Goal: Task Accomplishment & Management: Manage account settings

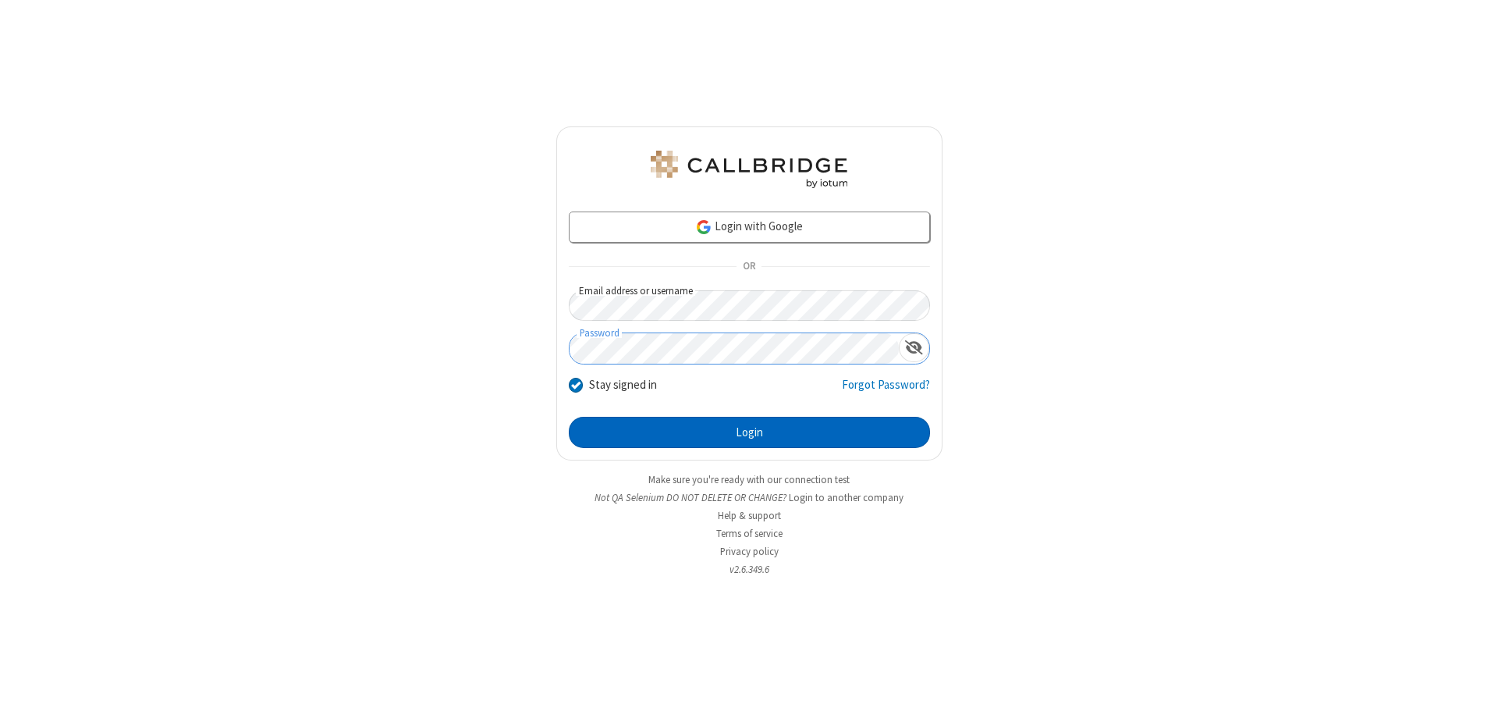
click at [749, 432] on button "Login" at bounding box center [749, 432] width 361 height 31
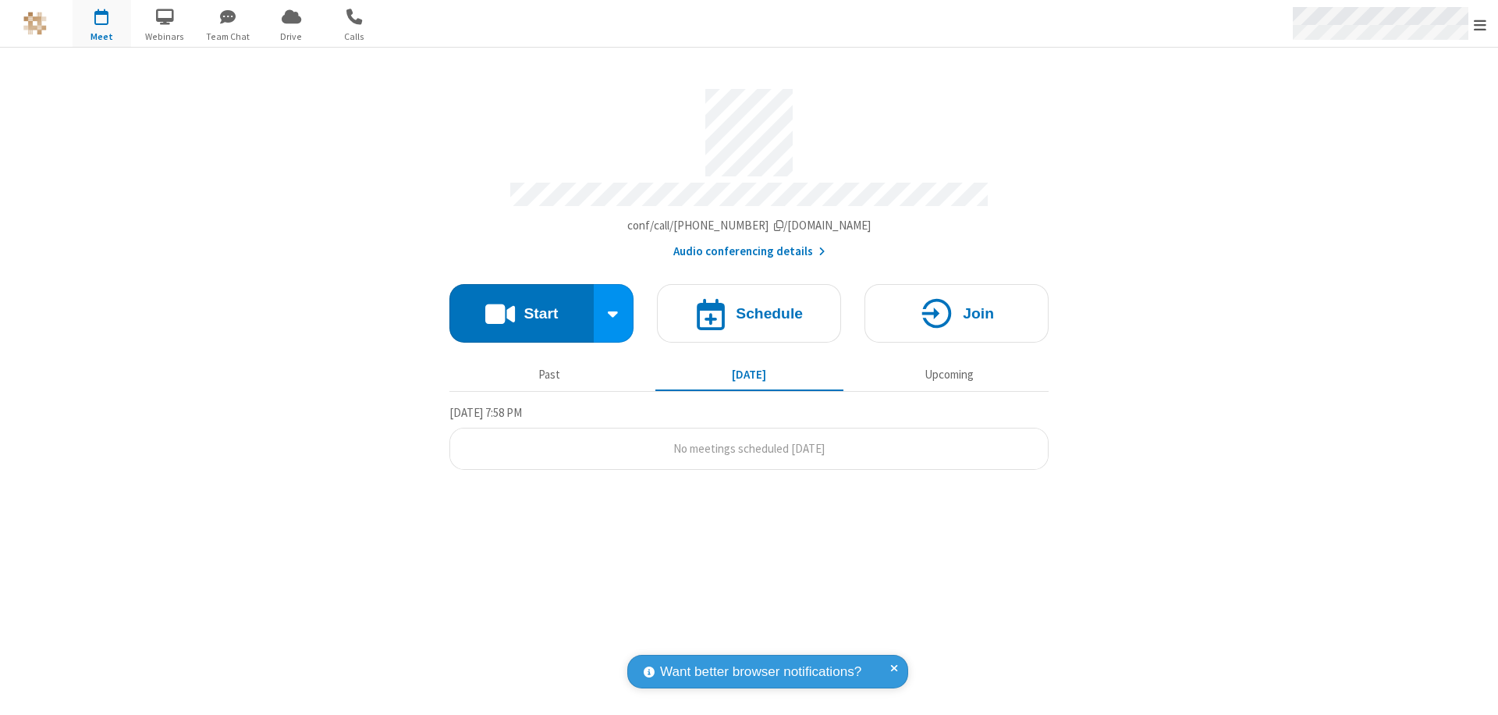
click at [1480, 24] on span "Open menu" at bounding box center [1480, 25] width 12 height 16
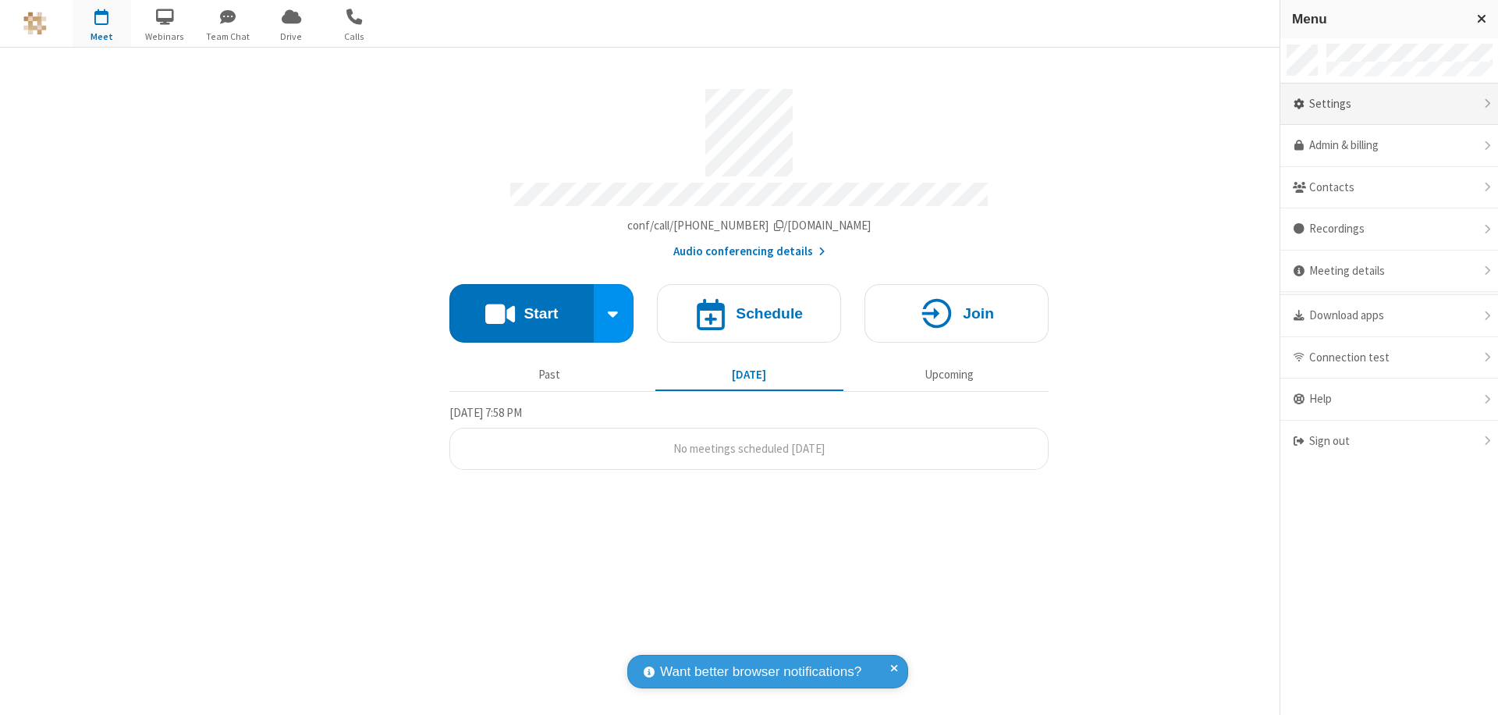
click at [1389, 104] on div "Settings" at bounding box center [1390, 105] width 218 height 42
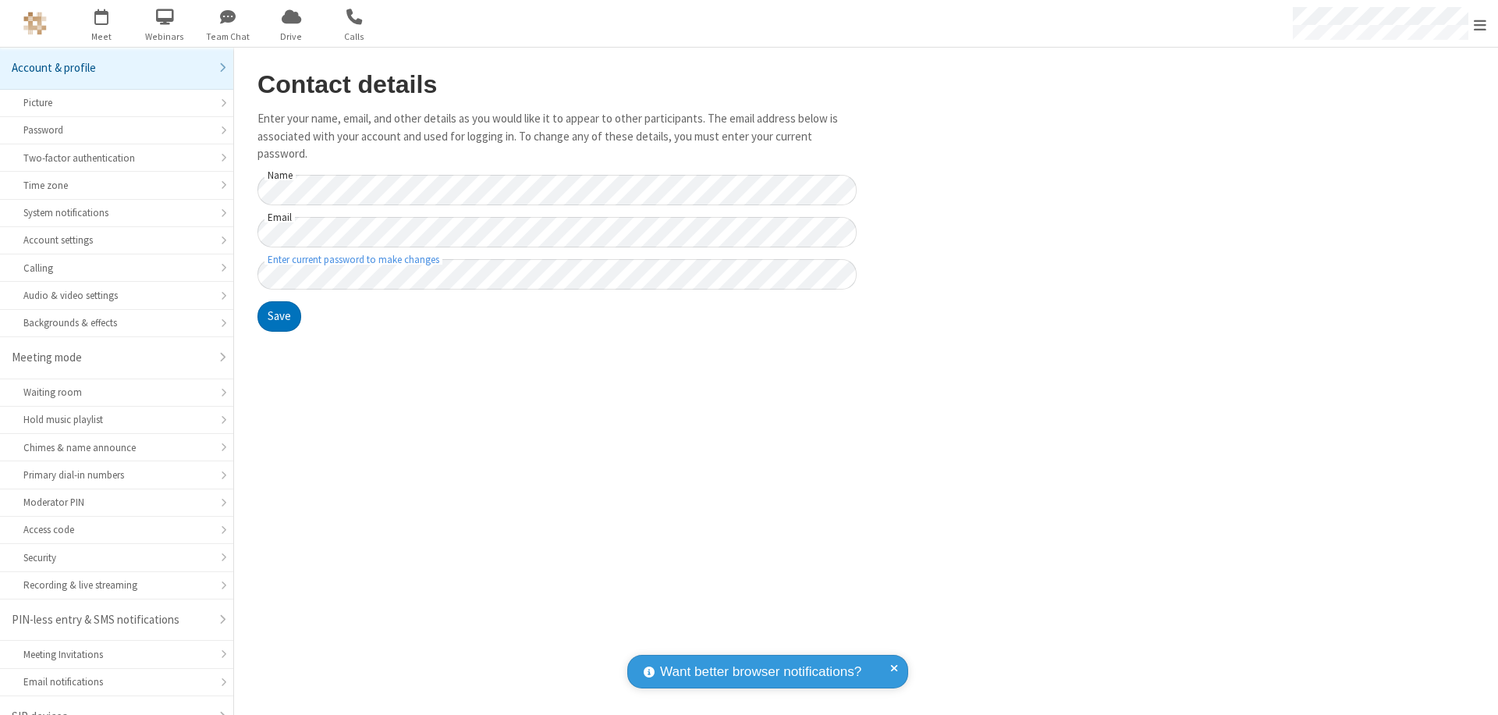
scroll to position [22, 0]
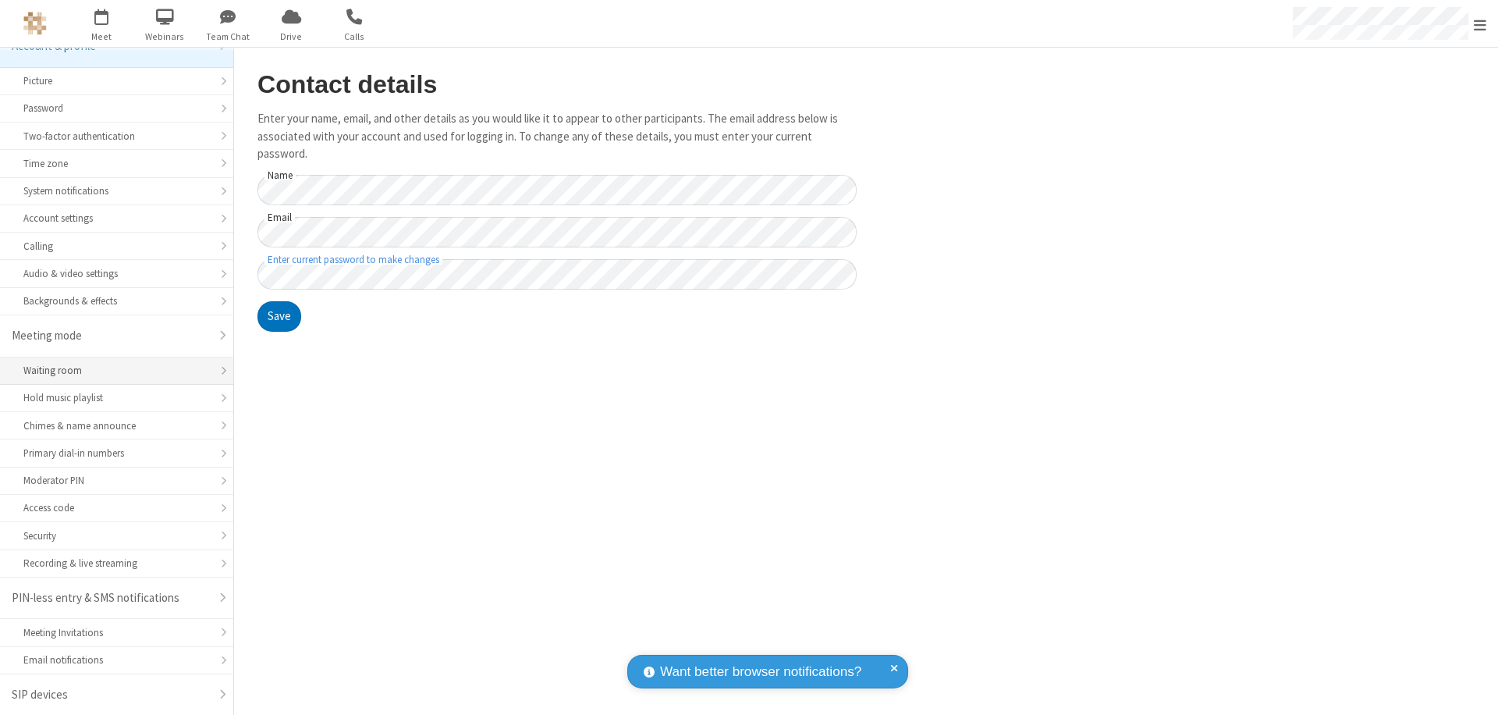
click at [111, 371] on div "Waiting room" at bounding box center [116, 370] width 187 height 15
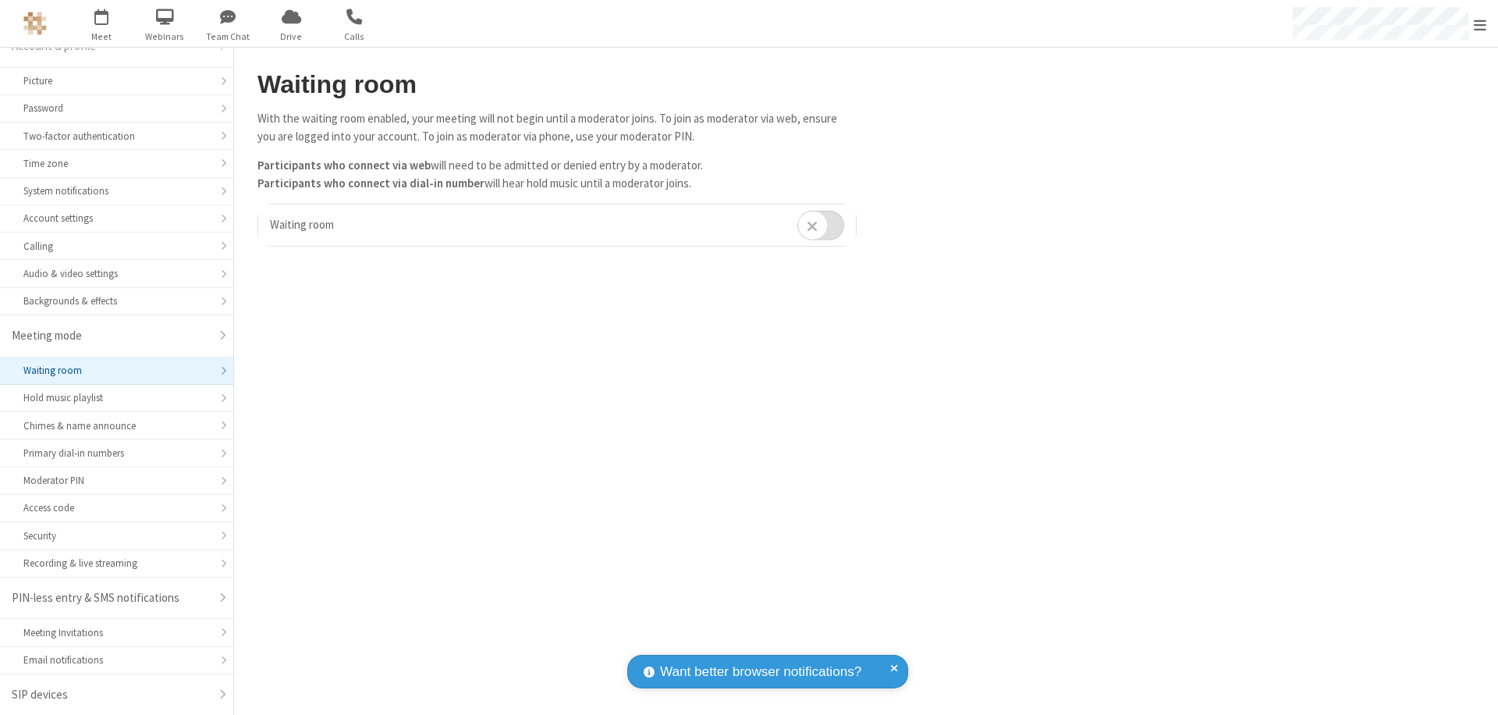
click at [821, 225] on input "checkbox" at bounding box center [821, 225] width 47 height 30
checkbox input "true"
click at [1480, 23] on span "Open menu" at bounding box center [1480, 25] width 12 height 16
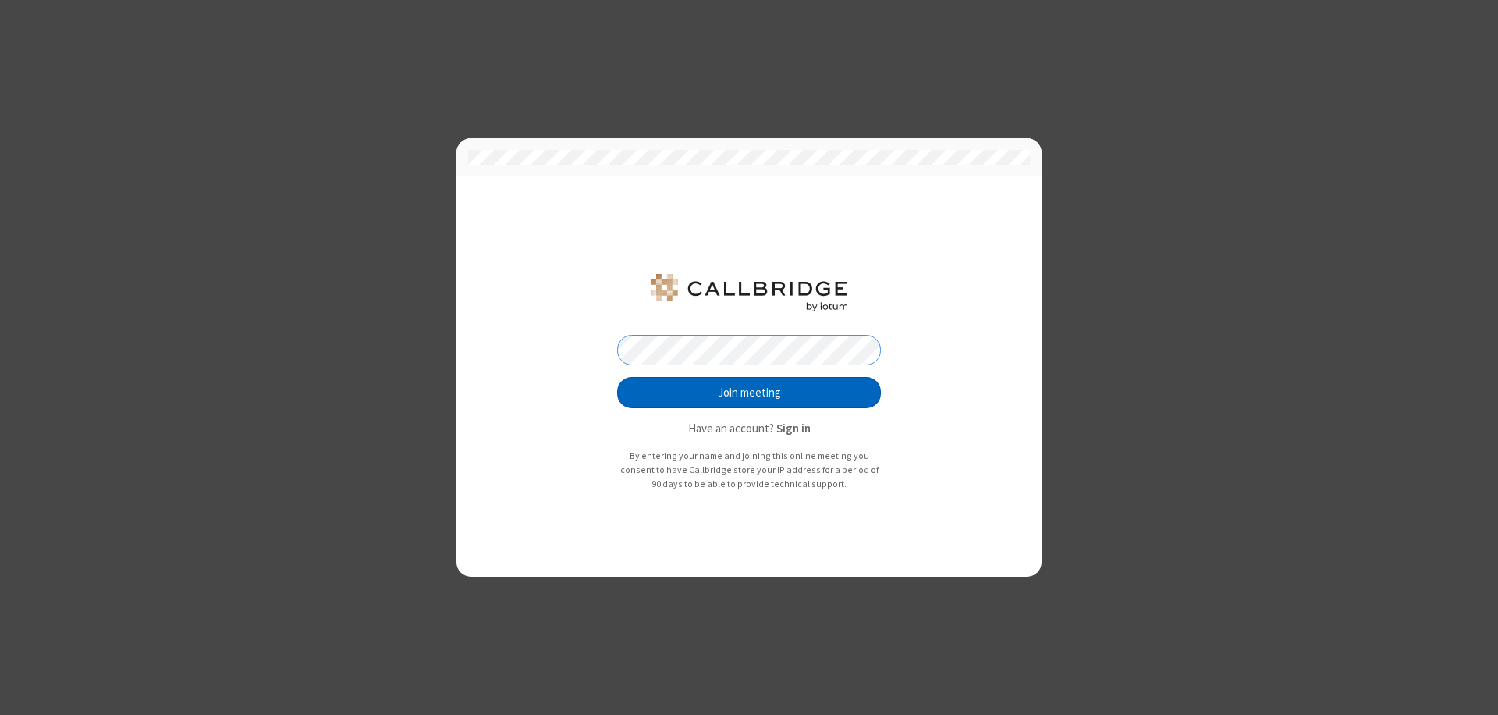
click at [749, 393] on button "Join meeting" at bounding box center [749, 392] width 264 height 31
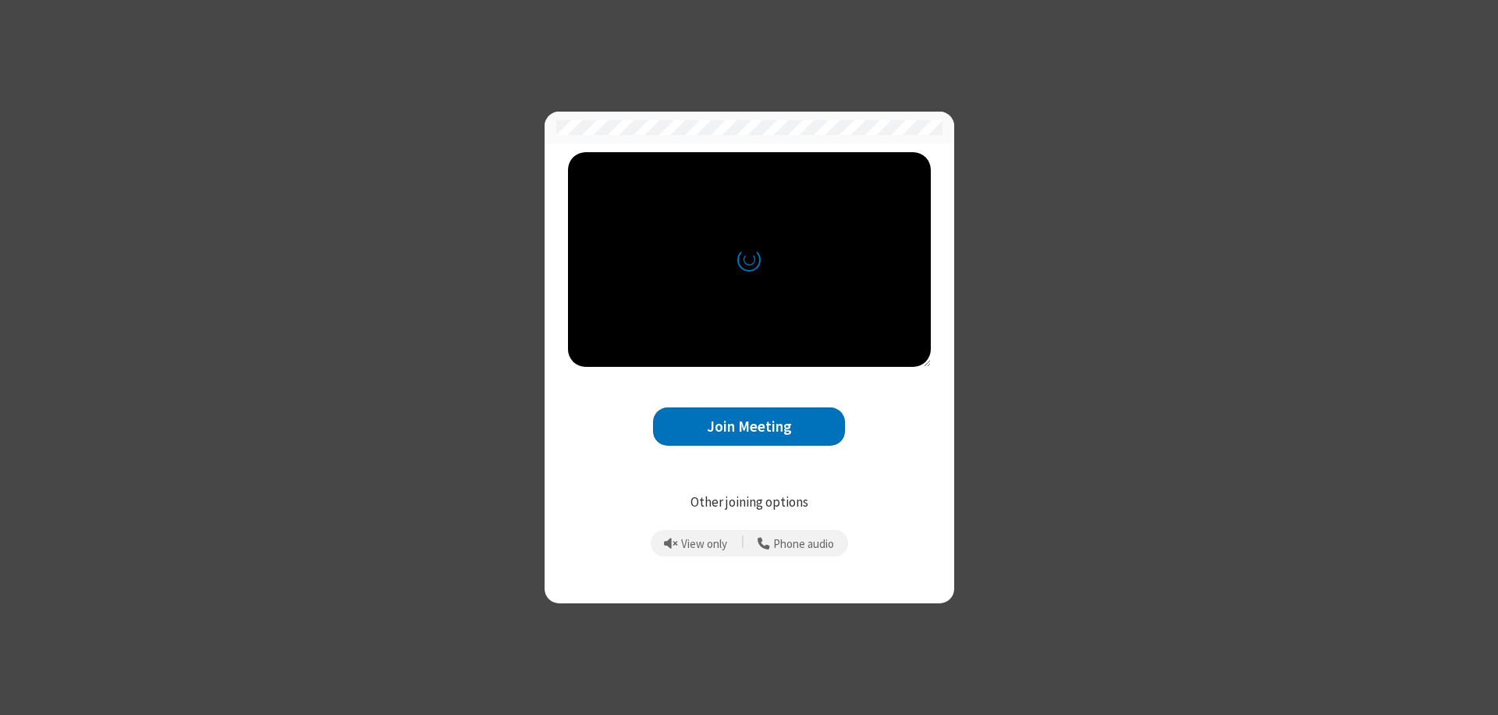
click at [749, 426] on button "Join Meeting" at bounding box center [749, 426] width 192 height 38
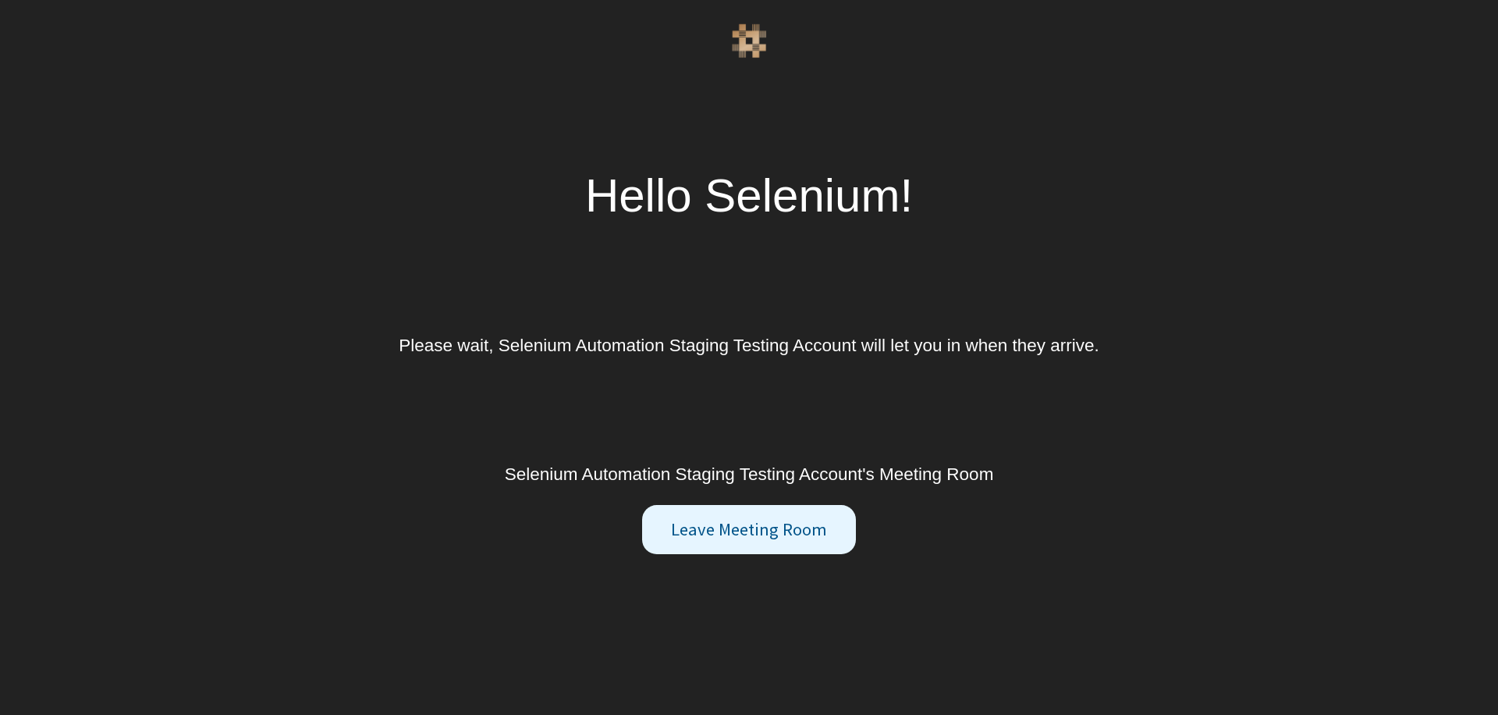
click at [748, 529] on button "Leave Meeting Room" at bounding box center [748, 530] width 213 height 50
